Goal: Task Accomplishment & Management: Use online tool/utility

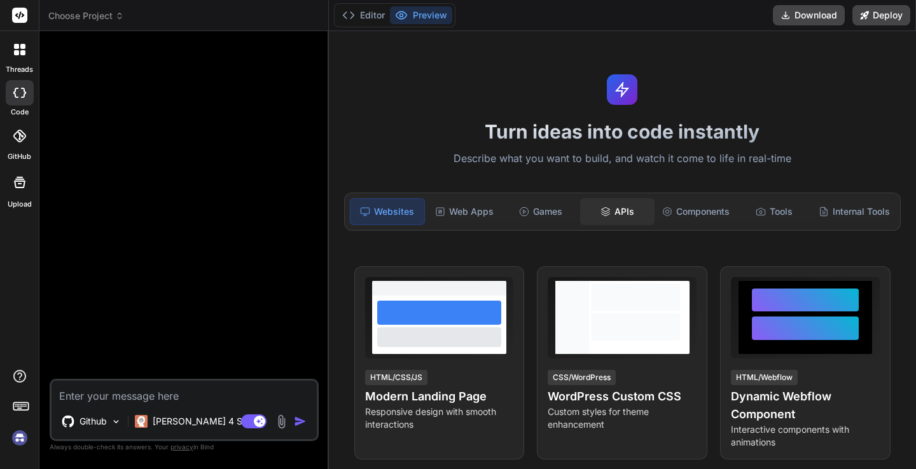
click at [609, 211] on div "APIs" at bounding box center [617, 211] width 74 height 27
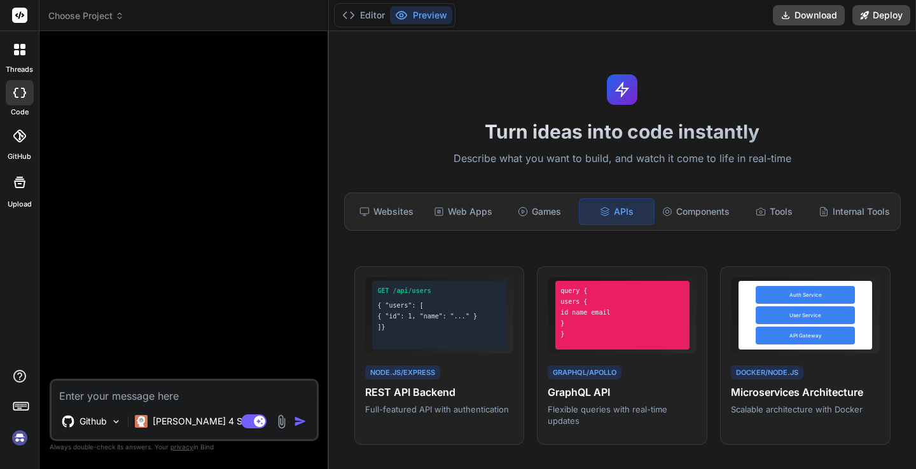
click at [106, 19] on span "Choose Project" at bounding box center [86, 16] width 76 height 13
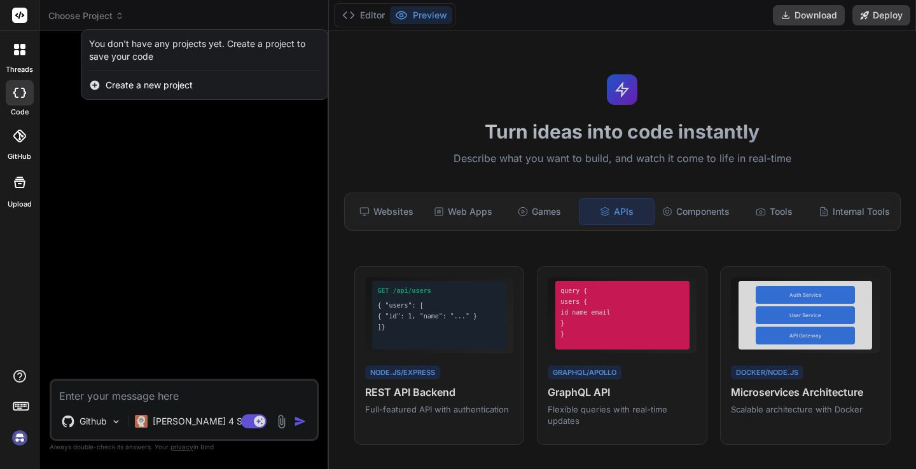
click at [106, 19] on div at bounding box center [458, 234] width 916 height 469
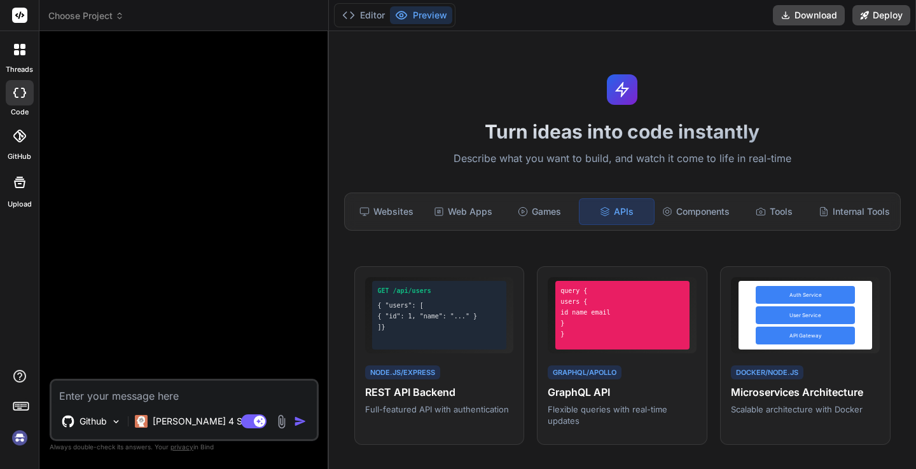
click at [22, 436] on img at bounding box center [20, 438] width 22 height 22
click at [97, 15] on span "Choose Project" at bounding box center [86, 16] width 76 height 13
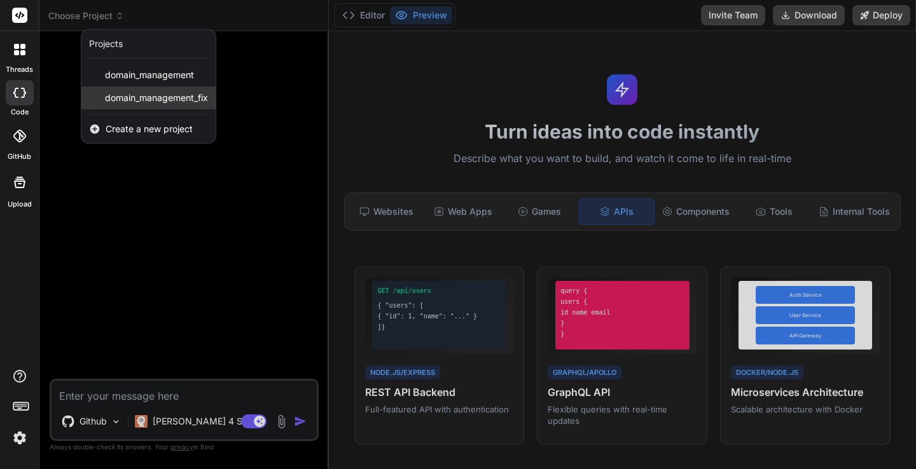
click at [125, 96] on span "domain_management_fix" at bounding box center [156, 98] width 103 height 13
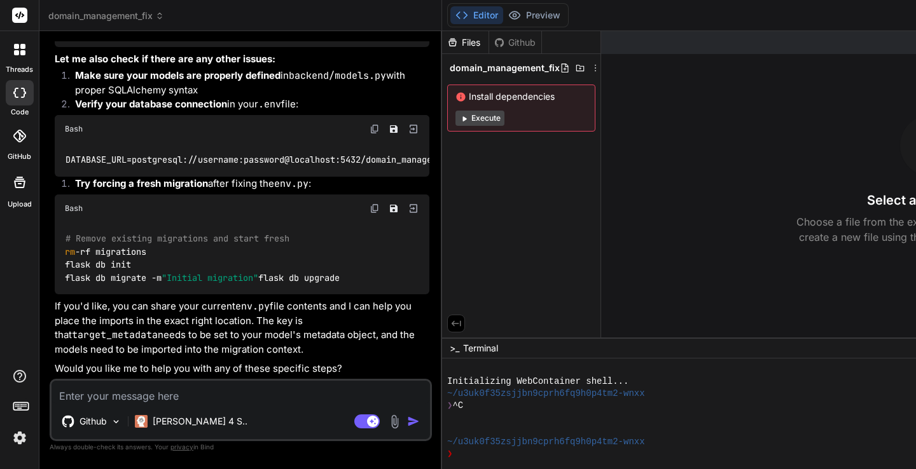
scroll to position [7309, 0]
click at [387, 424] on img at bounding box center [394, 422] width 15 height 15
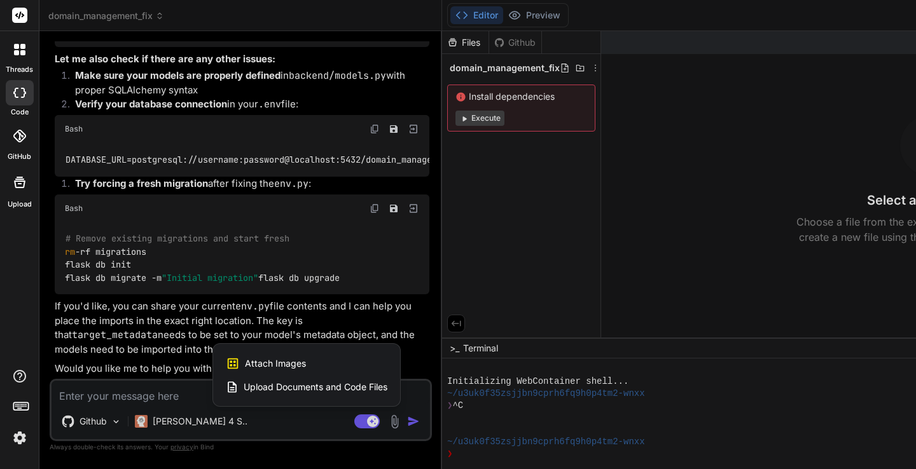
click at [247, 382] on span "Upload Documents and Code Files" at bounding box center [316, 387] width 144 height 13
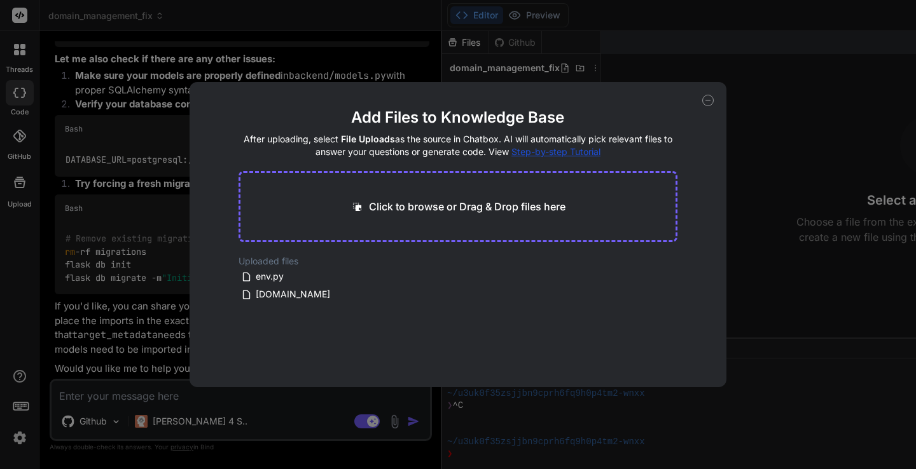
click at [708, 100] on icon at bounding box center [707, 100] width 11 height 11
type textarea "x"
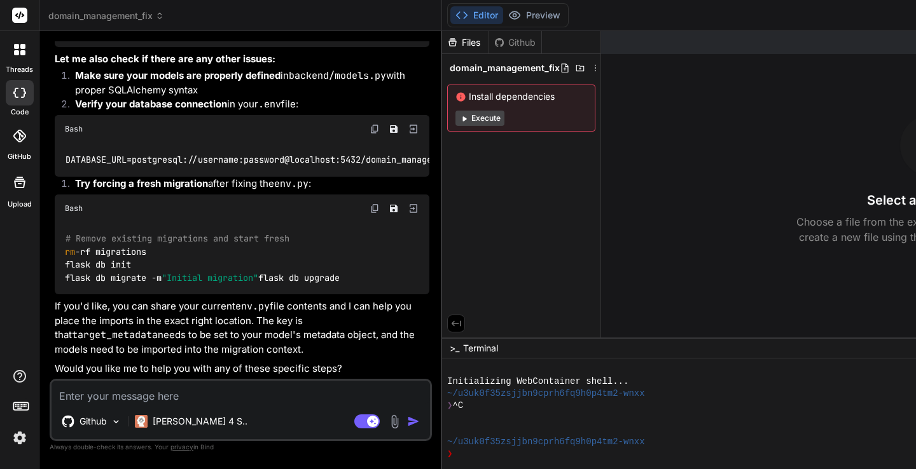
click at [158, 390] on textarea at bounding box center [241, 392] width 378 height 23
type textarea "I"
type textarea "x"
type textarea "I"
type textarea "x"
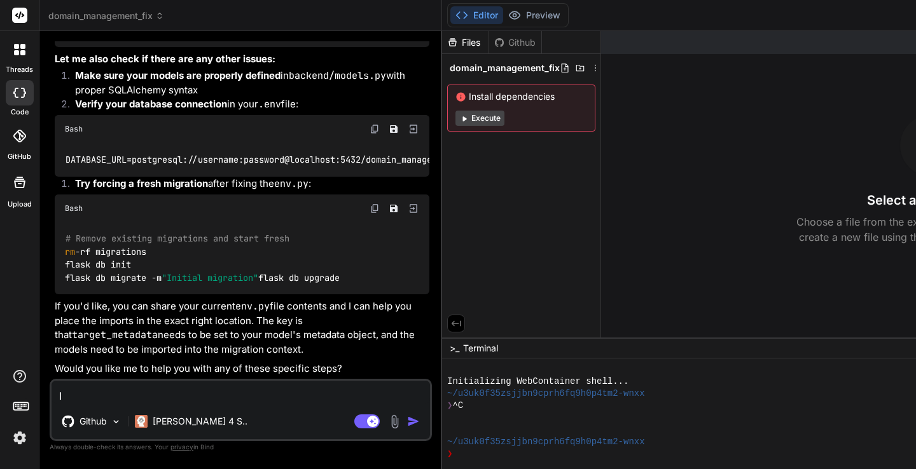
type textarea "I h"
type textarea "x"
type textarea "I ha"
type textarea "x"
type textarea "I have"
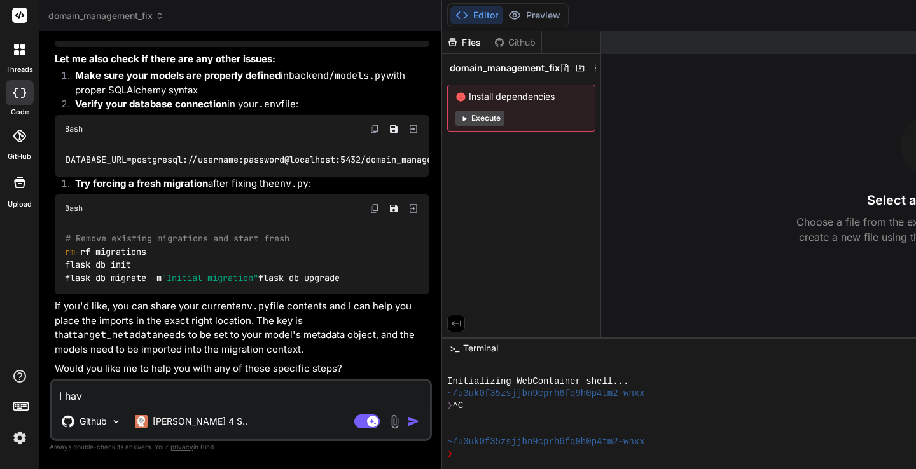
type textarea "x"
type textarea "I have"
type textarea "x"
type textarea "I have u"
type textarea "x"
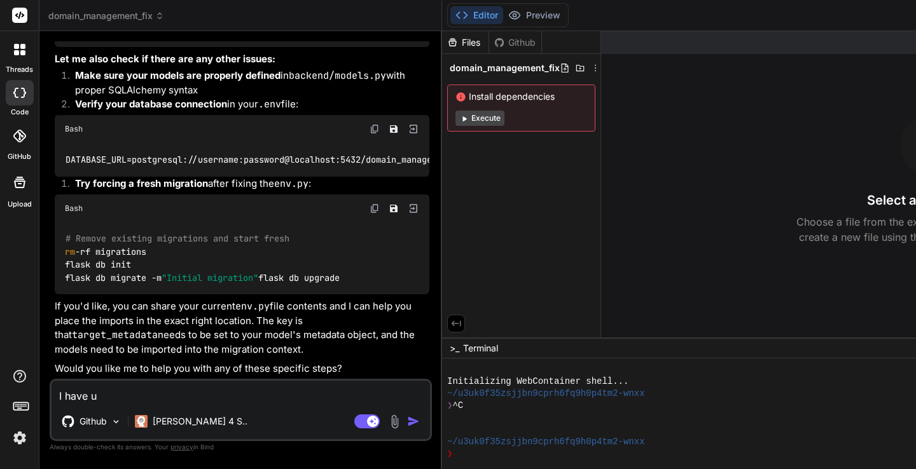
type textarea "I have up"
type textarea "x"
type textarea "I have upl"
type textarea "x"
type textarea "I have uplo"
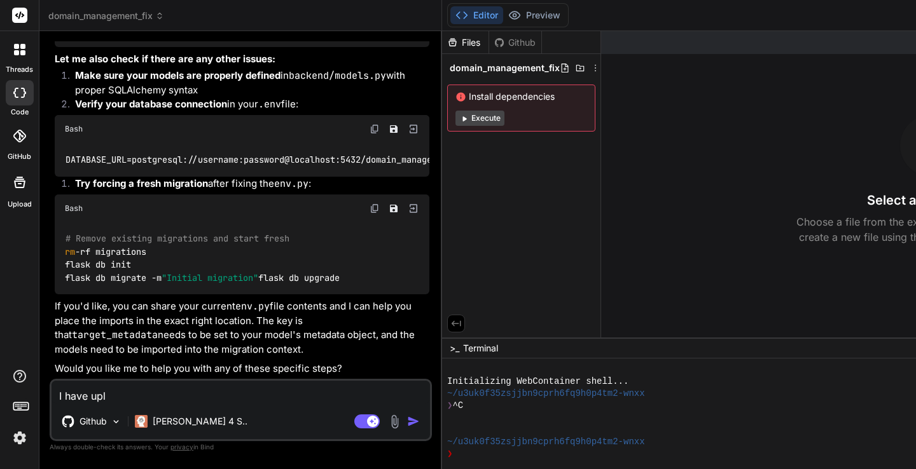
type textarea "x"
type textarea "I have uploa"
type textarea "x"
type textarea "I have upload"
type textarea "x"
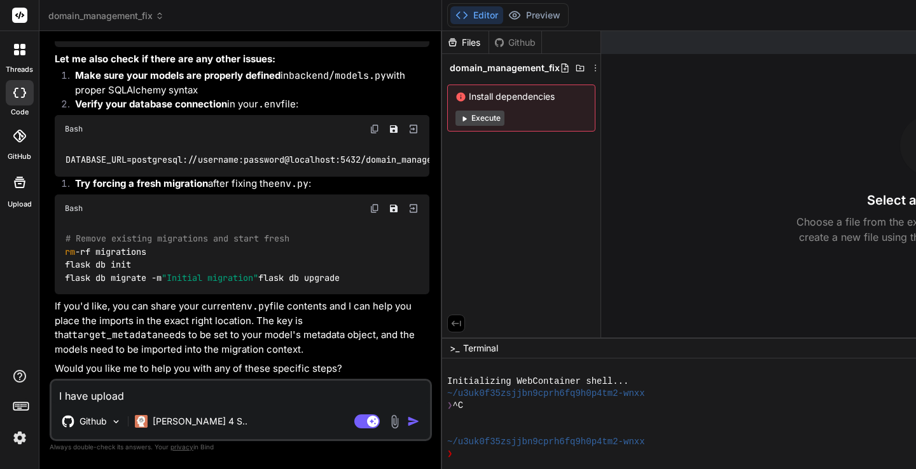
type textarea "I have uploade"
type textarea "x"
type textarea "I have uploaded"
type textarea "x"
type textarea "I have uploaded"
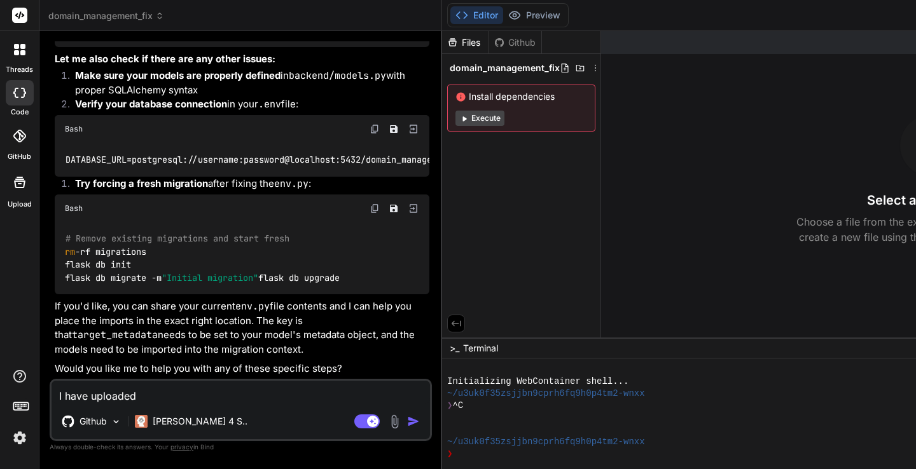
type textarea "x"
type textarea "I have uploaded t"
type textarea "x"
type textarea "I have uploaded th"
type textarea "x"
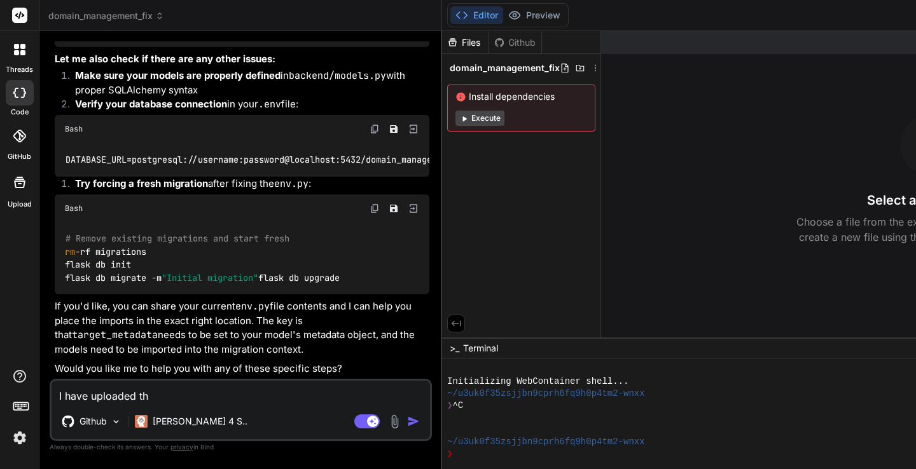
type textarea "I have uploaded the"
type textarea "x"
type textarea "I have uploaded the"
type textarea "x"
type textarea "I have uploaded the c"
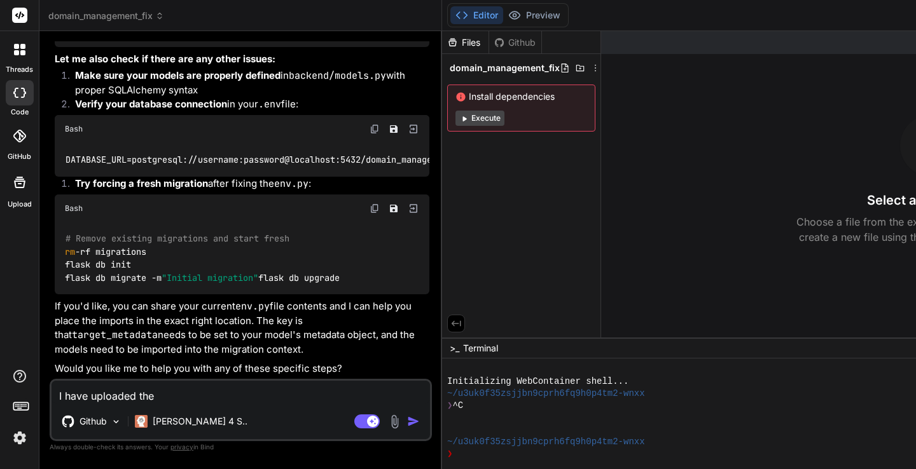
type textarea "x"
type textarea "I have uploaded the cu"
type textarea "x"
type textarea "I have uploaded the cur"
type textarea "x"
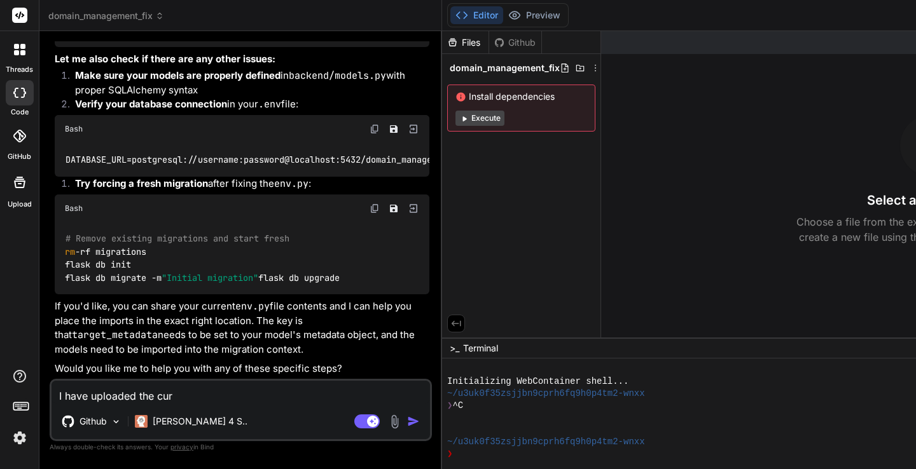
type textarea "I have uploaded the curr"
type textarea "x"
type textarea "I have uploaded the curre"
type textarea "x"
type textarea "I have uploaded the curren"
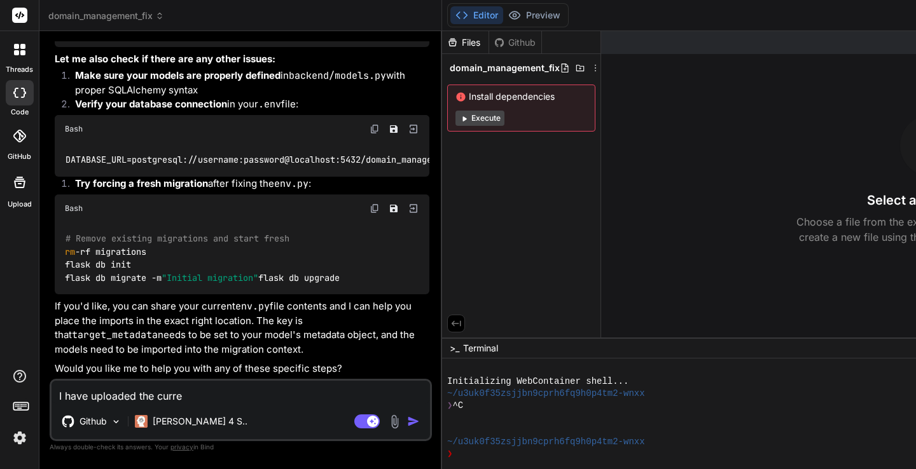
type textarea "x"
type textarea "I have uploaded the current"
type textarea "x"
type textarea "I have uploaded the current"
type textarea "x"
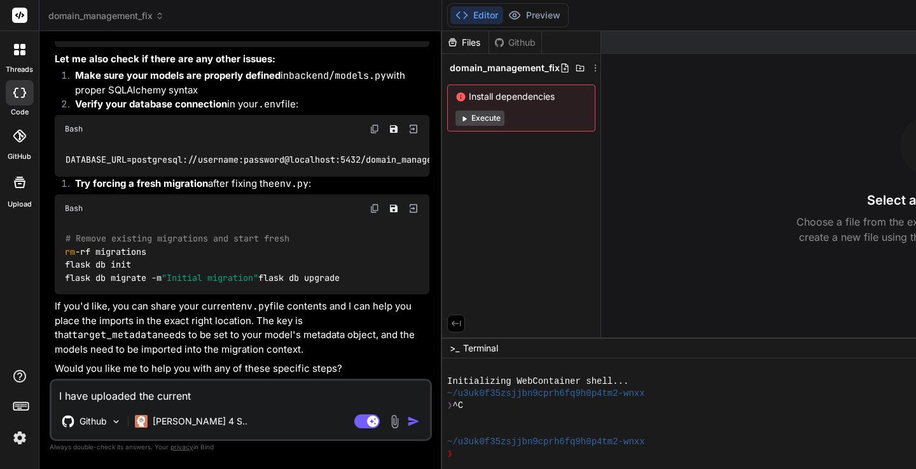
type textarea "I have uploaded the current e"
type textarea "x"
type textarea "I have uploaded the current en"
type textarea "x"
type textarea "I have uploaded the current eng"
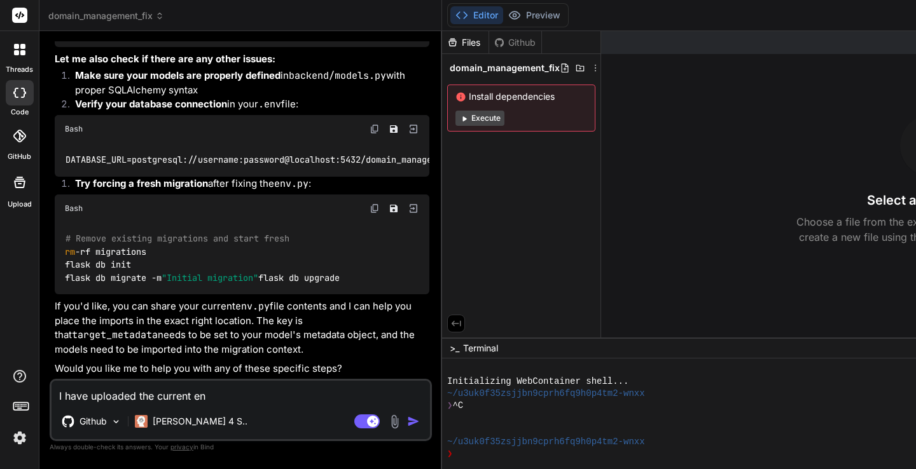
type textarea "x"
type textarea "I have uploaded the current en"
type textarea "x"
type textarea "I have uploaded the current env"
type textarea "x"
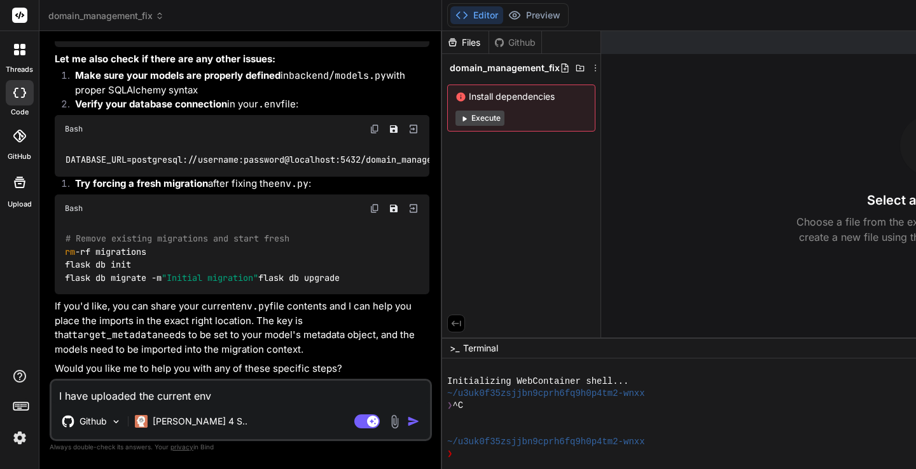
type textarea "I have uploaded the current env."
type textarea "x"
type textarea "I have uploaded the current env.p"
type textarea "x"
type textarea "I have uploaded the current env.py"
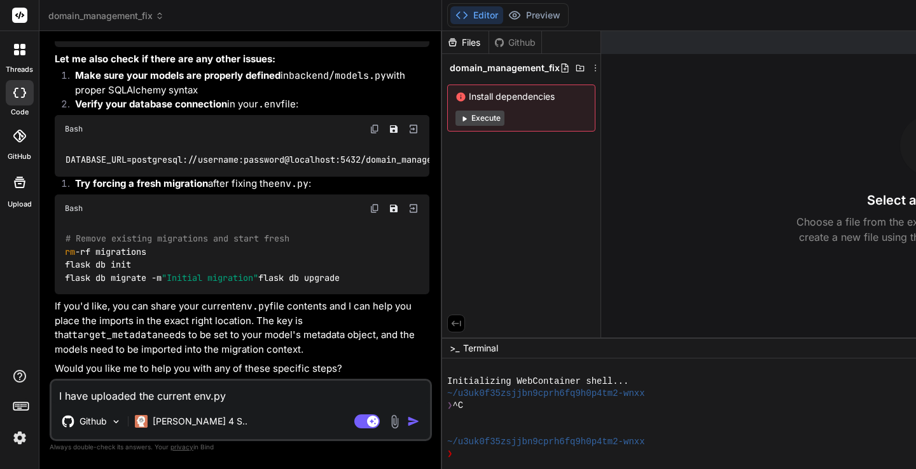
type textarea "x"
type textarea "I have uploaded the current env.py"
type textarea "x"
type textarea "I have uploaded the current env.py f"
type textarea "x"
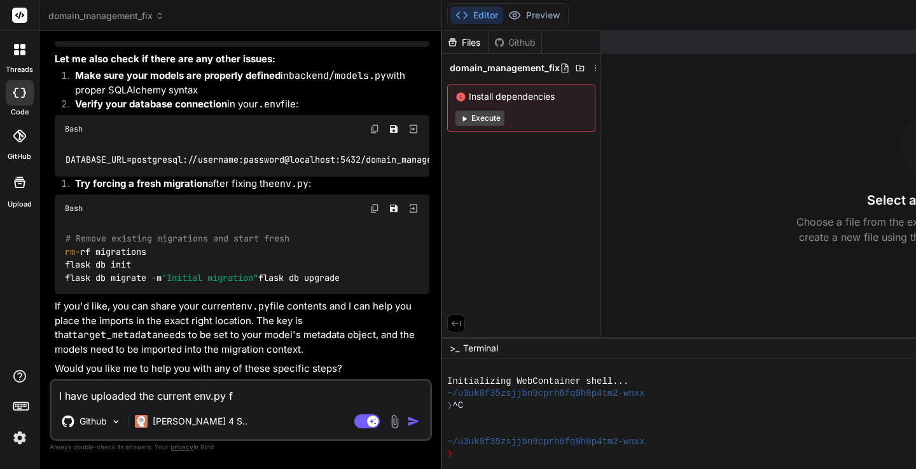
type textarea "I have uploaded the current env.py fi"
type textarea "x"
type textarea "I have uploaded the current env.py fil"
type textarea "x"
type textarea "I have uploaded the current env.py file"
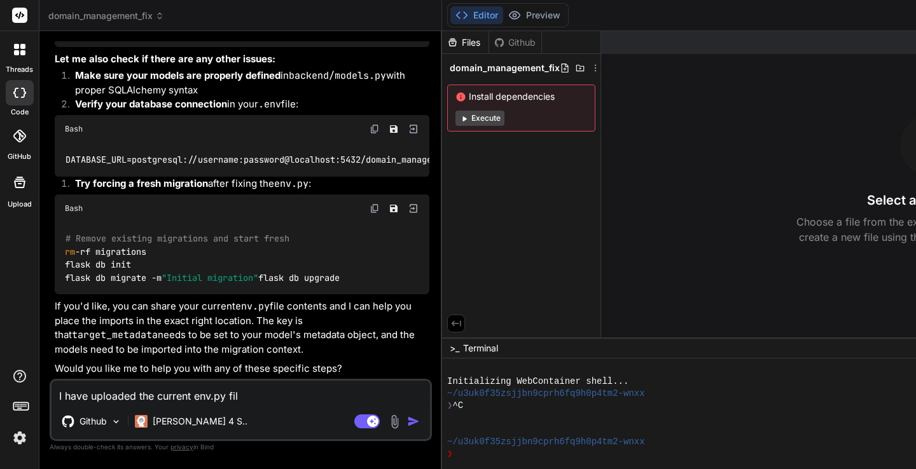
type textarea "x"
type textarea "I have uploaded the current env.py file."
type textarea "x"
type textarea "I have uploaded the current env.py file."
type textarea "x"
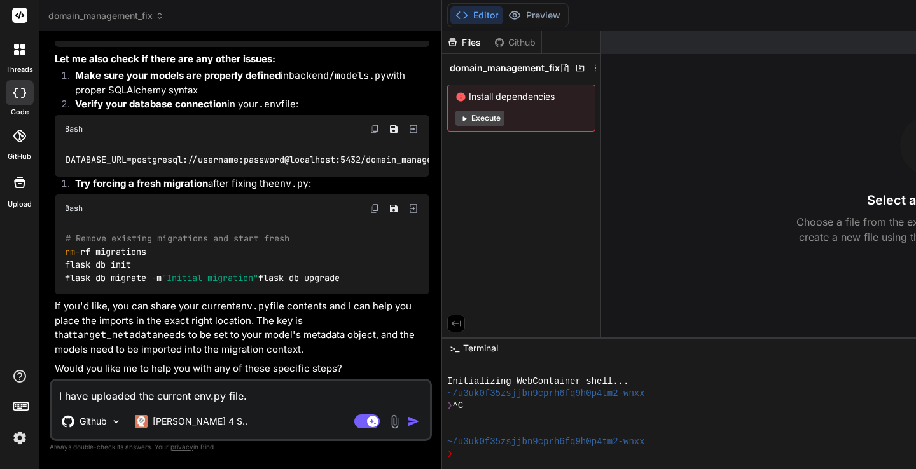
scroll to position [7078, 0]
type textarea "I have uploaded the current env.py file."
click at [407, 424] on img "button" at bounding box center [413, 421] width 13 height 13
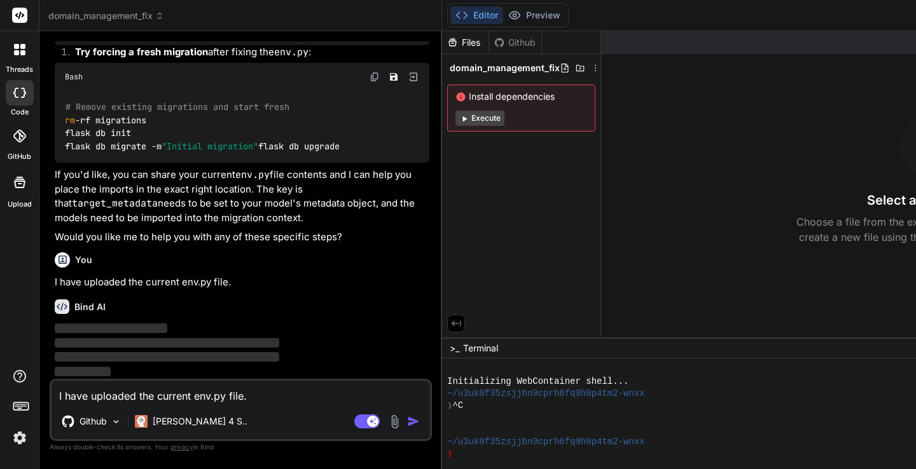
scroll to position [7440, 0]
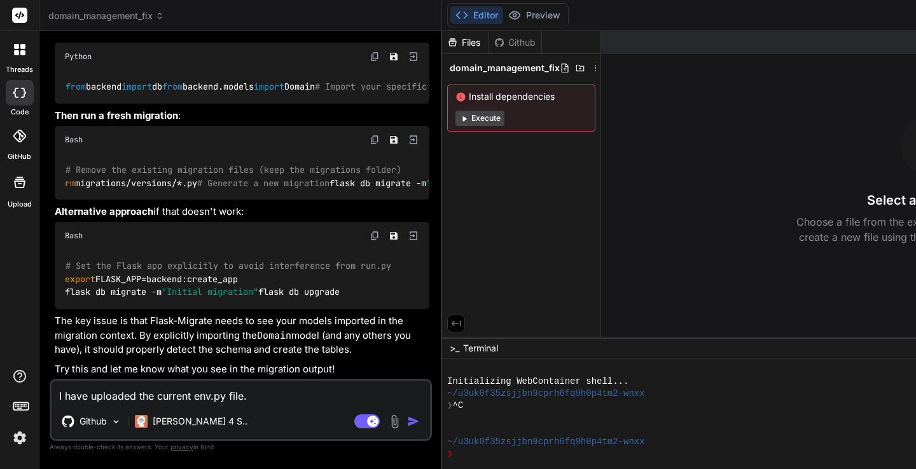
type textarea "x"
drag, startPoint x: 65, startPoint y: 152, endPoint x: 255, endPoint y: 167, distance: 190.7
copy code "from backend.models import * target_metadata = db.Model.metadata"
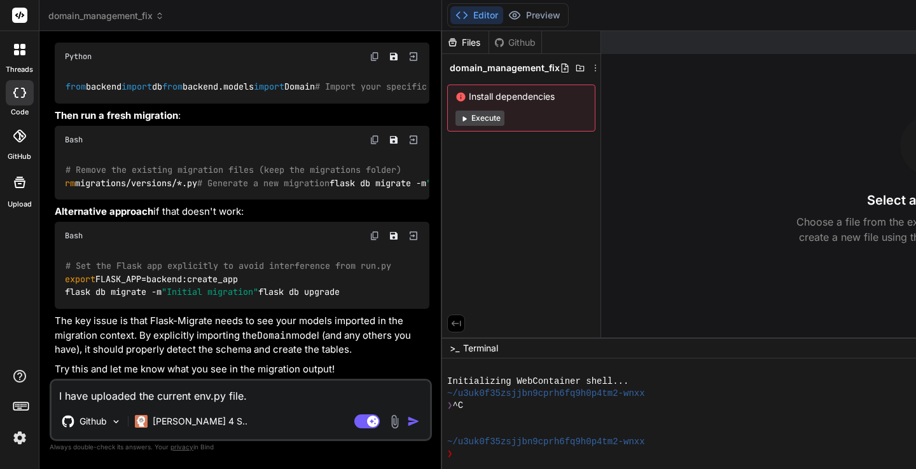
click at [369, 62] on img at bounding box center [374, 57] width 10 height 10
drag, startPoint x: 226, startPoint y: 254, endPoint x: 64, endPoint y: 258, distance: 162.8
click at [63, 200] on div "# Remove the existing migration files (keep the migrations folder) rm migration…" at bounding box center [242, 177] width 375 height 46
copy code "rm migrations/versions/*.py"
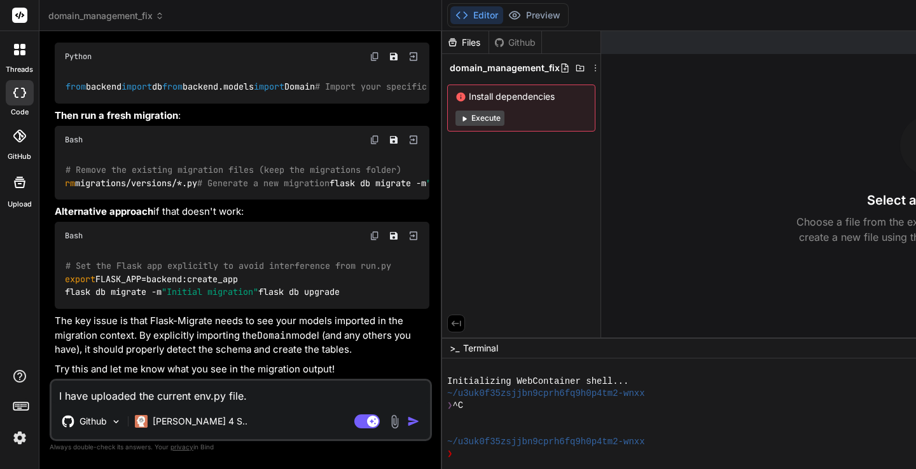
drag, startPoint x: 65, startPoint y: 293, endPoint x: 165, endPoint y: 293, distance: 99.8
click at [165, 190] on code "# Remove the existing migration files (keep the migrations folder) rm migration…" at bounding box center [380, 176] width 631 height 26
copy code "flask db migrate -m"
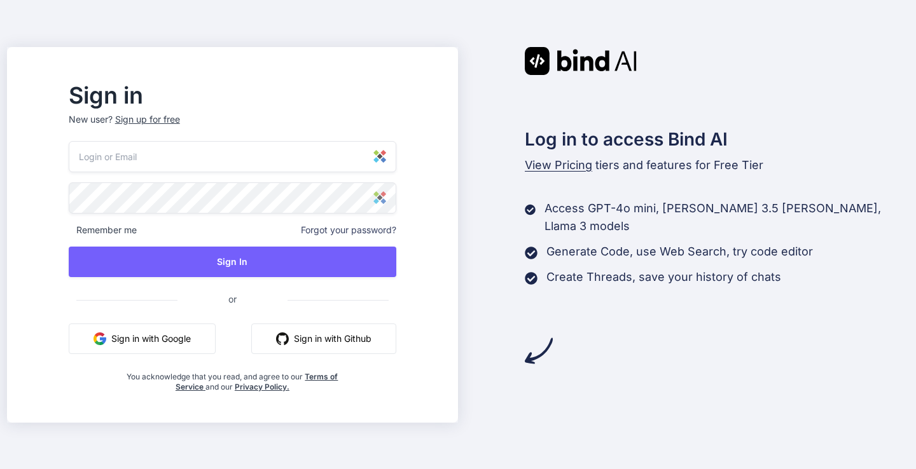
click at [386, 156] on img at bounding box center [379, 156] width 13 height 13
type input "[EMAIL_ADDRESS][DOMAIN_NAME]"
click at [137, 229] on span "Remember me" at bounding box center [103, 230] width 68 height 13
click at [101, 230] on span "Remember me" at bounding box center [103, 230] width 68 height 13
click at [173, 233] on div "Remember me Forgot your password?" at bounding box center [233, 230] width 328 height 13
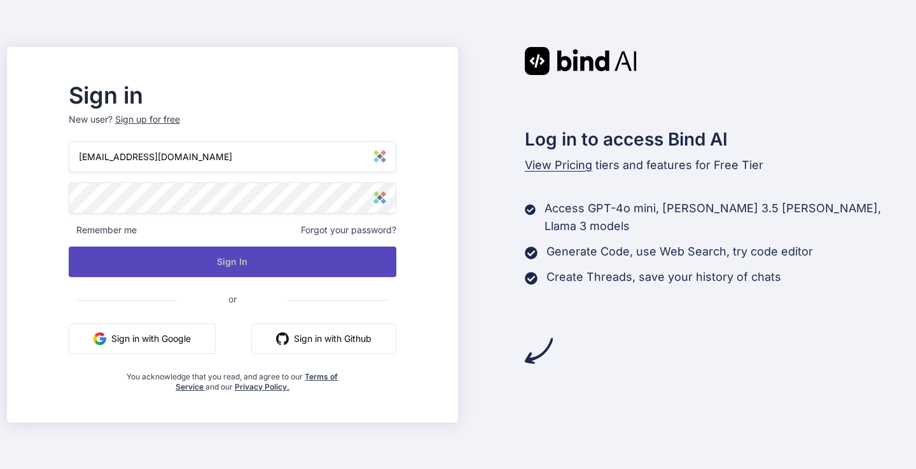
click at [207, 263] on button "Sign In" at bounding box center [233, 262] width 328 height 31
click at [230, 256] on button "Sign In" at bounding box center [233, 262] width 328 height 31
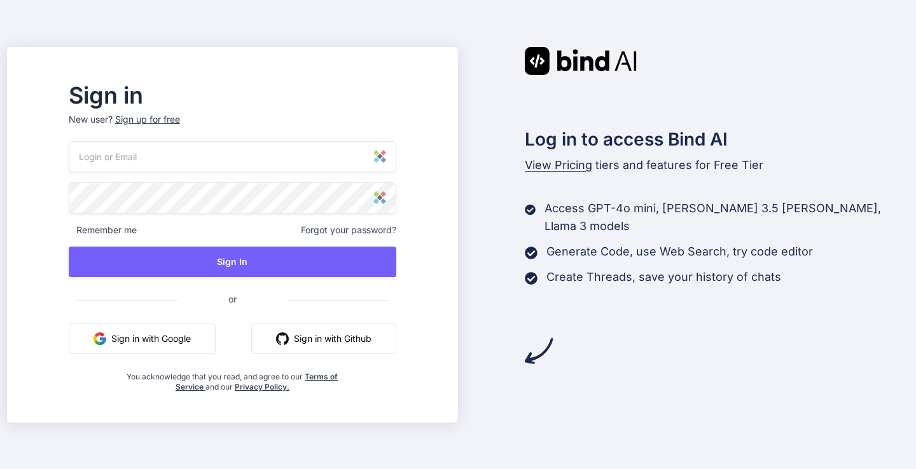
type input "[EMAIL_ADDRESS][DOMAIN_NAME]"
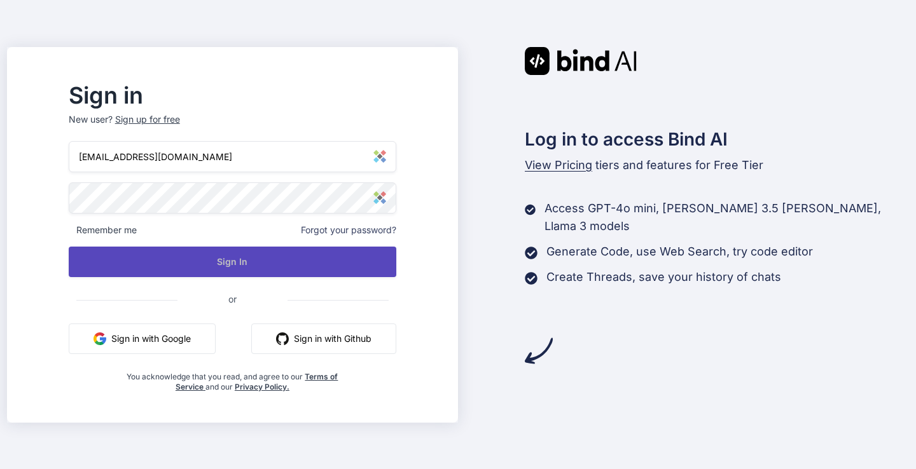
click at [284, 262] on button "Sign In" at bounding box center [233, 262] width 328 height 31
